Goal: Transaction & Acquisition: Book appointment/travel/reservation

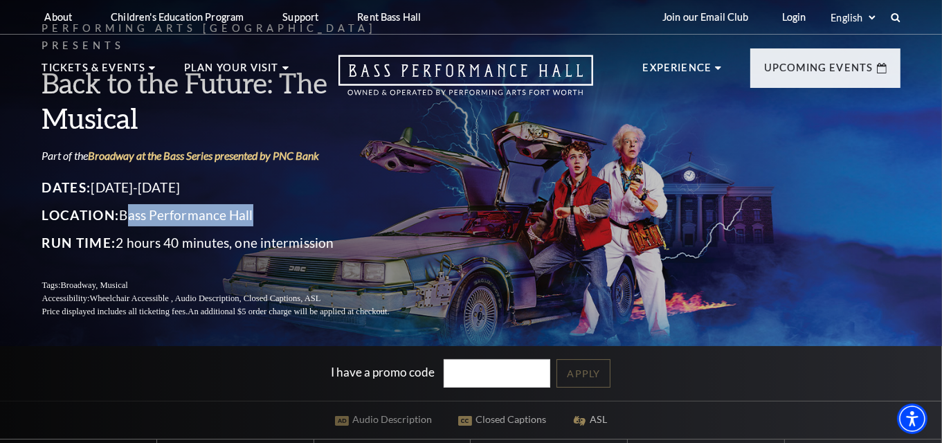
drag, startPoint x: 128, startPoint y: 205, endPoint x: 255, endPoint y: 191, distance: 127.4
click at [255, 191] on div "Dates: [DATE]-[DATE] Location: [GEOGRAPHIC_DATA] Run Time: 2 hours 40 minutes, …" at bounding box center [232, 214] width 380 height 77
click at [262, 209] on p "Location: [GEOGRAPHIC_DATA]" at bounding box center [232, 215] width 380 height 22
drag, startPoint x: 122, startPoint y: 205, endPoint x: 257, endPoint y: 204, distance: 134.2
click at [257, 204] on p "Location: [GEOGRAPHIC_DATA]" at bounding box center [232, 215] width 380 height 22
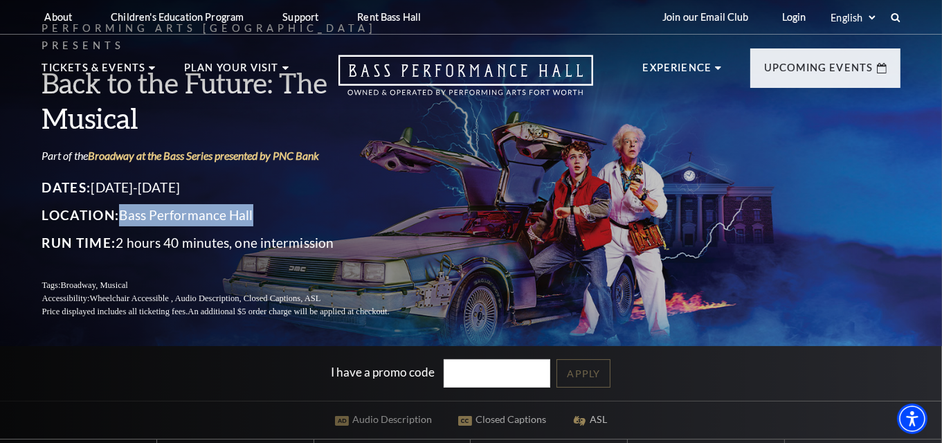
copy p "Bass Performance Hall"
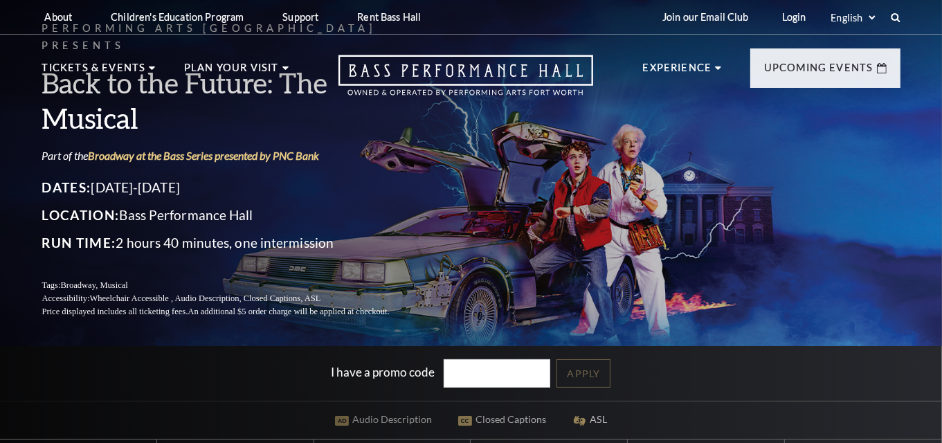
scroll to position [218, 0]
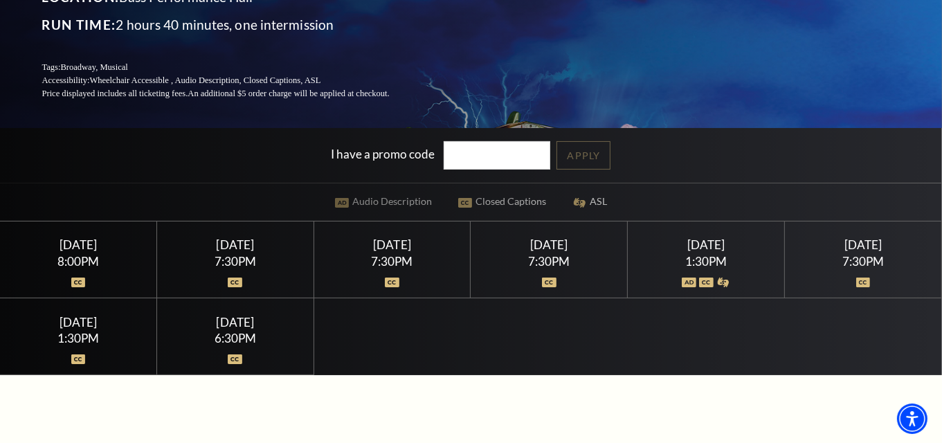
click at [863, 270] on div at bounding box center [862, 274] width 123 height 14
click at [867, 255] on div "7:30PM" at bounding box center [862, 261] width 123 height 12
click at [854, 246] on div "[DATE]" at bounding box center [862, 244] width 123 height 15
click at [860, 286] on div "[DATE] 7:30PM" at bounding box center [863, 259] width 157 height 77
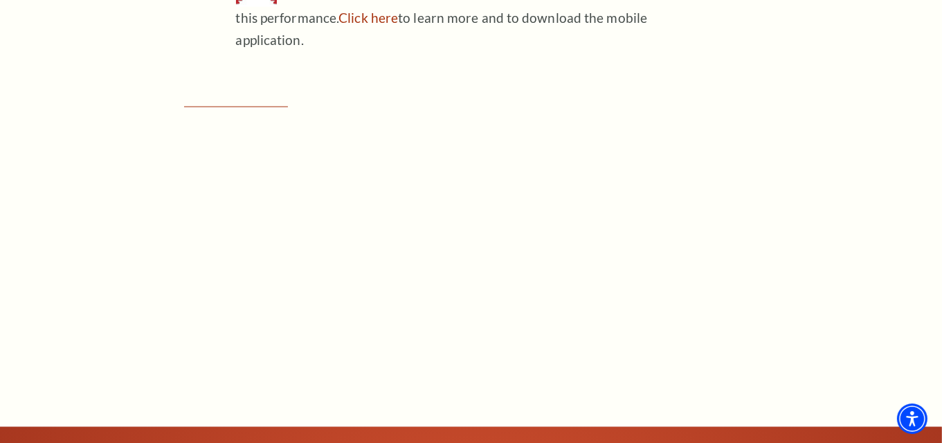
scroll to position [1620, 0]
